Goal: Task Accomplishment & Management: Use online tool/utility

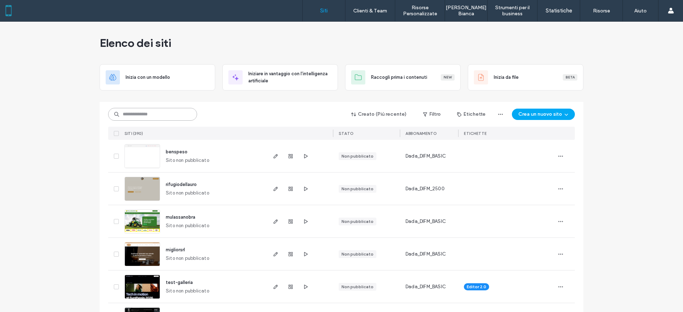
click at [142, 112] on input at bounding box center [152, 114] width 89 height 13
type input "******"
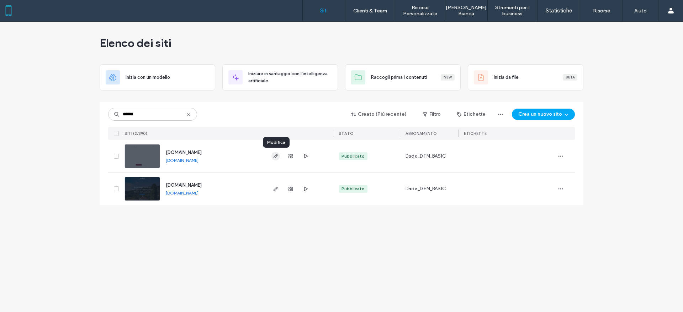
click at [276, 156] on use "button" at bounding box center [275, 156] width 4 height 4
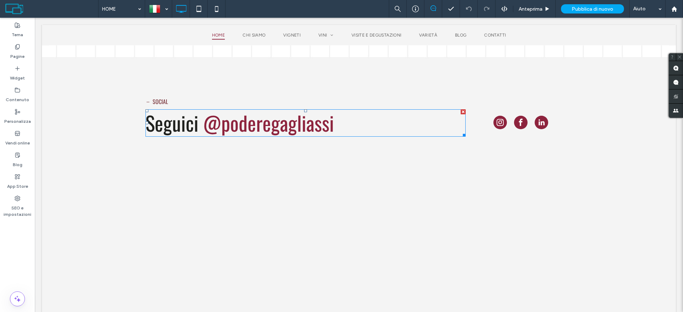
click at [396, 160] on link at bounding box center [359, 224] width 140 height 140
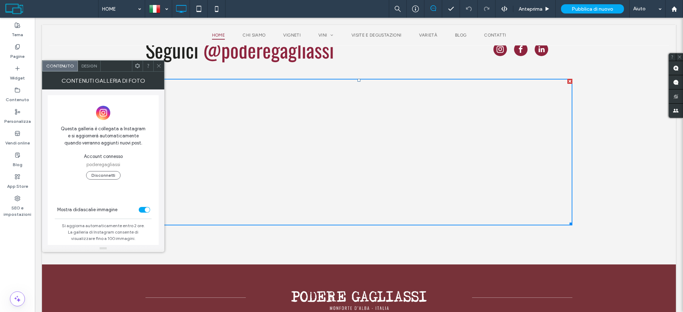
click at [82, 61] on div "Design" at bounding box center [89, 66] width 23 height 11
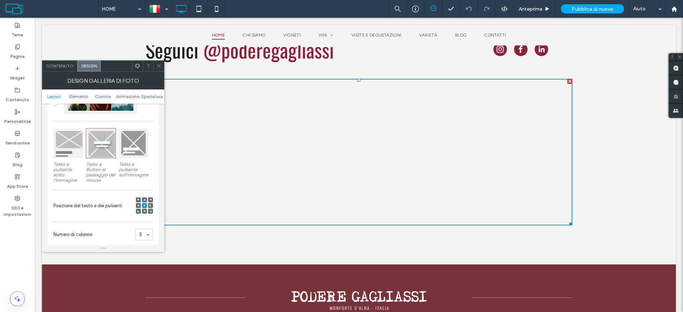
scroll to position [89, 0]
click at [74, 143] on div at bounding box center [68, 143] width 30 height 30
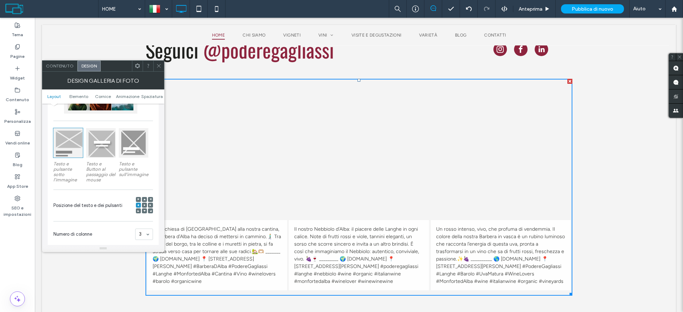
click at [159, 67] on icon at bounding box center [158, 65] width 5 height 5
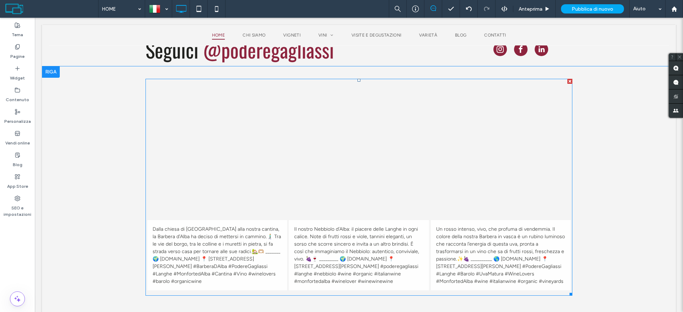
click at [195, 166] on link at bounding box center [217, 150] width 148 height 148
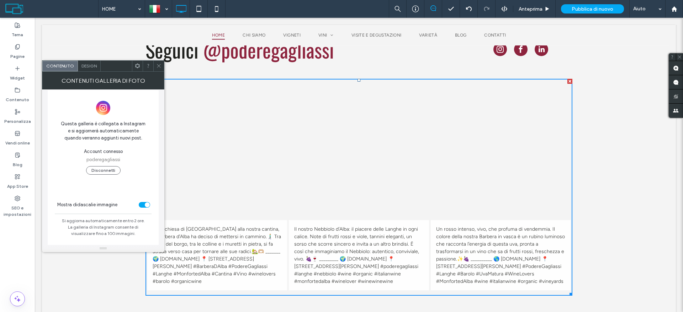
scroll to position [7, 0]
click at [148, 204] on div "toggle" at bounding box center [147, 202] width 5 height 5
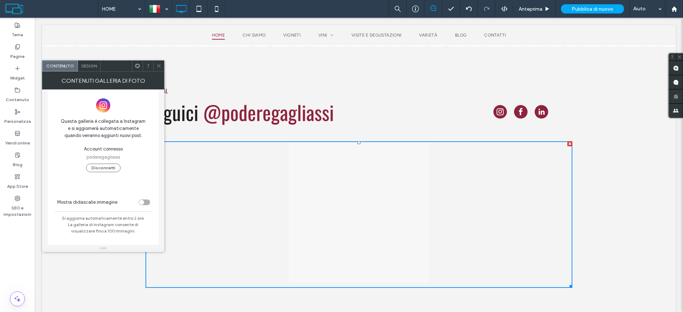
scroll to position [1778, 0]
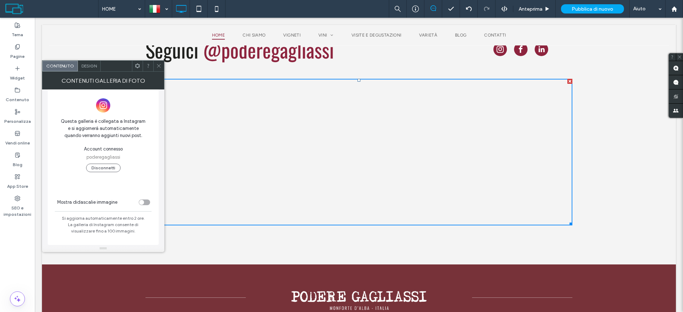
click at [143, 203] on div "toggle" at bounding box center [141, 202] width 5 height 5
